Goal: Information Seeking & Learning: Learn about a topic

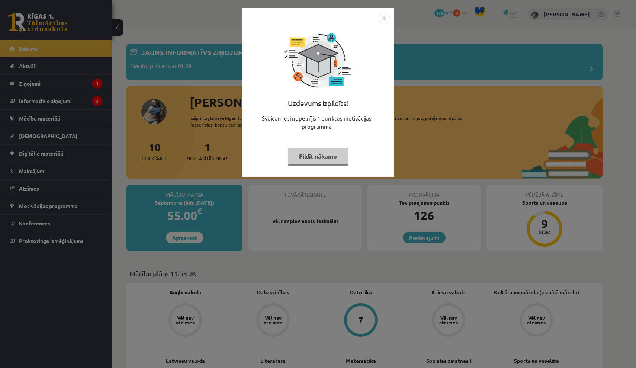
click at [386, 16] on img "Close" at bounding box center [384, 17] width 11 height 11
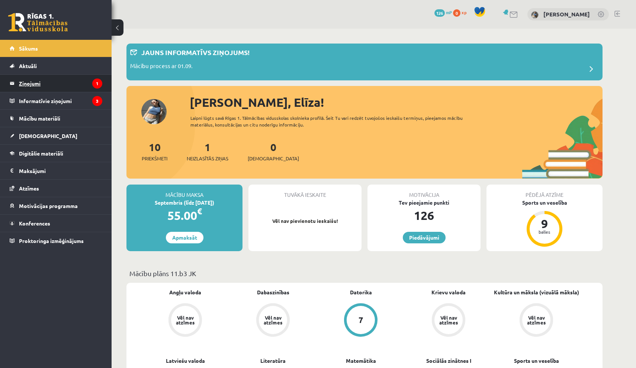
click at [86, 86] on legend "Ziņojumi 1" at bounding box center [60, 83] width 83 height 17
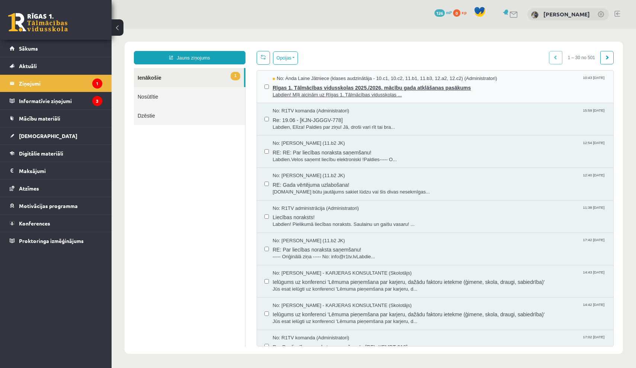
click at [302, 90] on span "Rīgas 1. Tālmācības vidusskolas 2025./2026. mācību gada atklāšanas pasākums" at bounding box center [439, 86] width 333 height 9
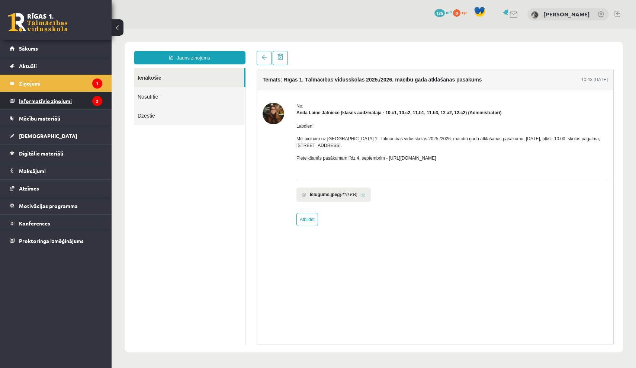
click at [37, 100] on legend "Informatīvie ziņojumi 3" at bounding box center [60, 100] width 83 height 17
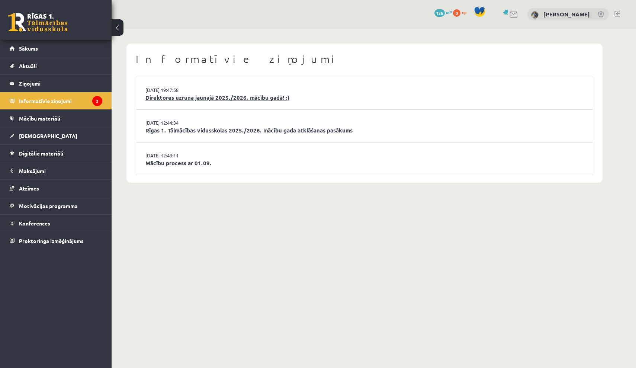
click at [192, 98] on link "Direktores uzruna jaunajā 2025./2026. mācību gadā! :)" at bounding box center [365, 97] width 438 height 9
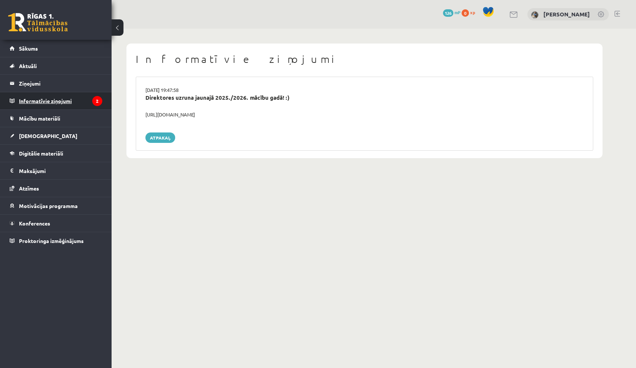
click at [96, 99] on icon "2" at bounding box center [97, 101] width 10 height 10
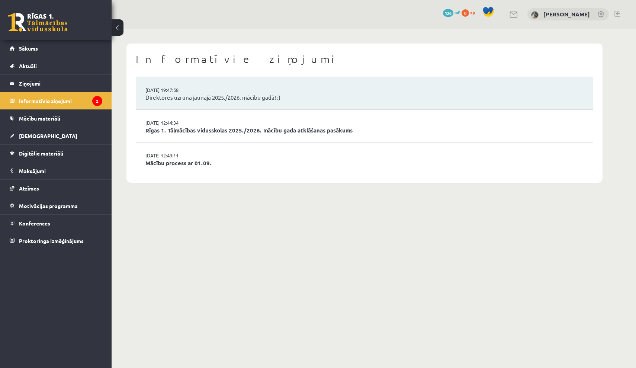
click at [163, 130] on link "Rīgas 1. Tālmācības vidusskolas 2025./2026. mācību gada atklāšanas pasākums" at bounding box center [365, 130] width 438 height 9
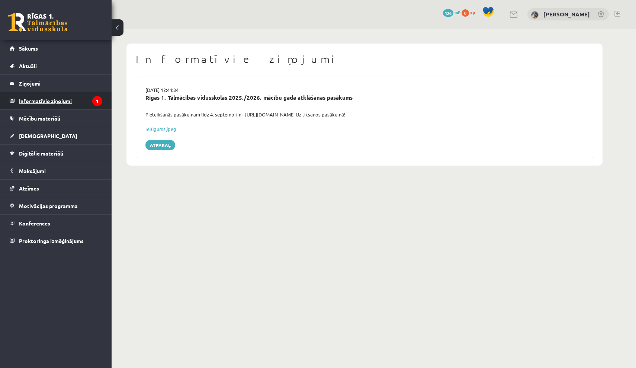
click at [87, 105] on legend "Informatīvie ziņojumi 1" at bounding box center [60, 100] width 83 height 17
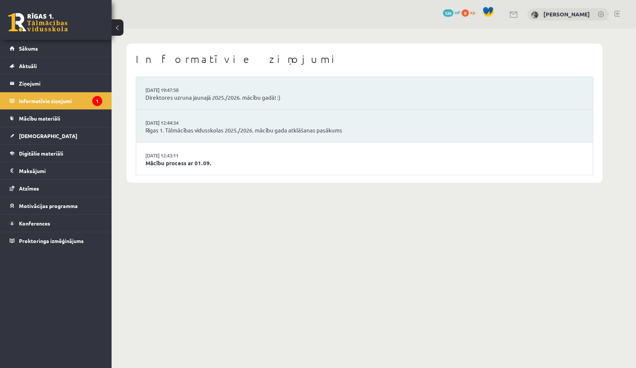
click at [212, 156] on li "29.08.2025 12:43:11 Mācību process ar 01.09." at bounding box center [364, 159] width 457 height 32
click at [192, 163] on link "Mācību process ar 01.09." at bounding box center [365, 163] width 438 height 9
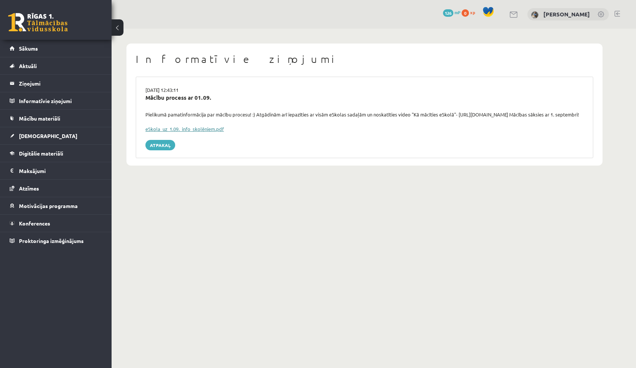
click at [187, 132] on link "eSkola_uz_1.09._info_skolēniem.pdf" at bounding box center [185, 129] width 79 height 6
click at [49, 49] on link "Sākums" at bounding box center [56, 48] width 93 height 17
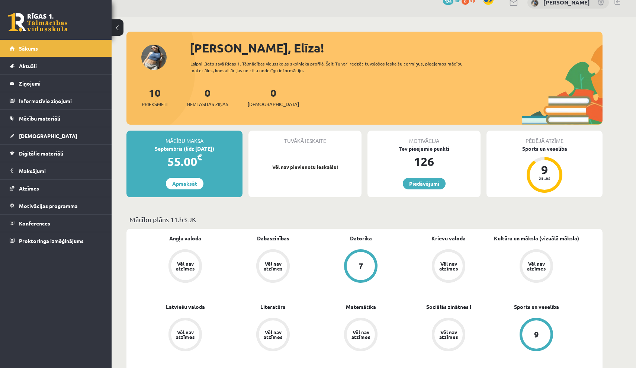
scroll to position [10, 0]
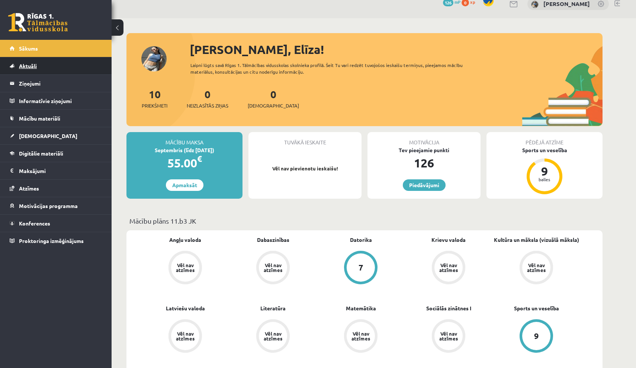
click at [31, 62] on link "Aktuāli" at bounding box center [56, 65] width 93 height 17
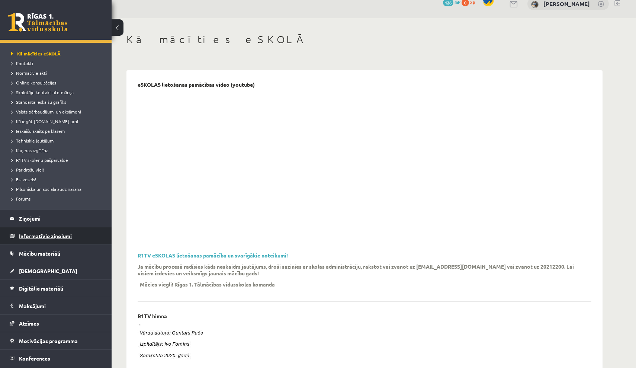
scroll to position [32, 0]
click at [52, 254] on span "Mācību materiāli" at bounding box center [39, 252] width 41 height 7
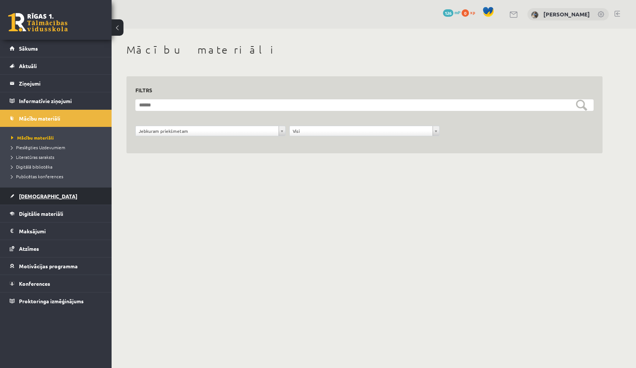
click at [60, 200] on link "[DEMOGRAPHIC_DATA]" at bounding box center [56, 196] width 93 height 17
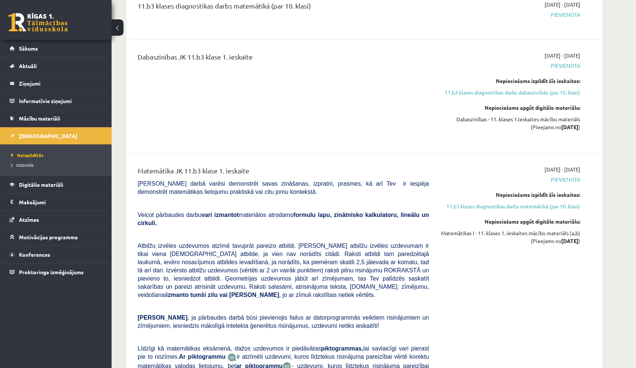
scroll to position [1374, 0]
click at [93, 43] on link "Sākums" at bounding box center [56, 48] width 93 height 17
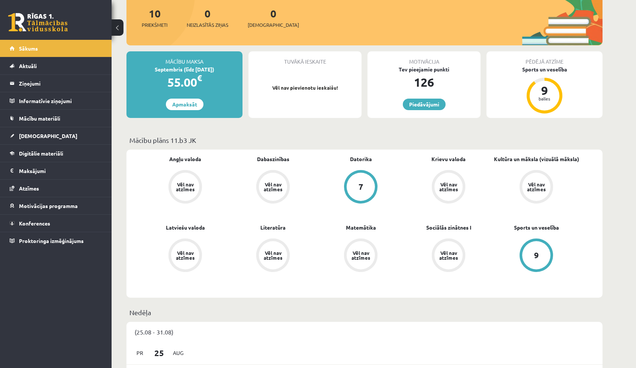
scroll to position [91, 0]
click at [57, 132] on link "[DEMOGRAPHIC_DATA]" at bounding box center [56, 135] width 93 height 17
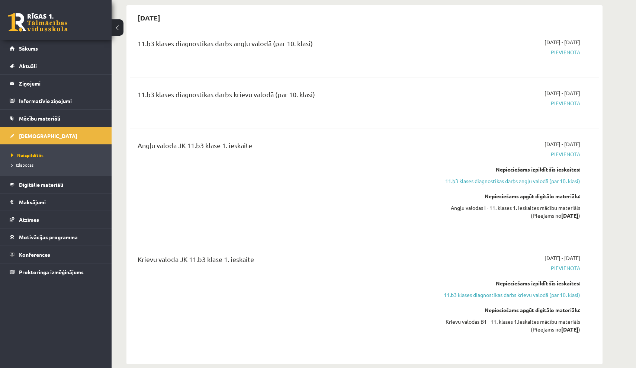
scroll to position [68, 0]
click at [49, 186] on span "Digitālie materiāli" at bounding box center [41, 184] width 44 height 7
